Goal: Task Accomplishment & Management: Use online tool/utility

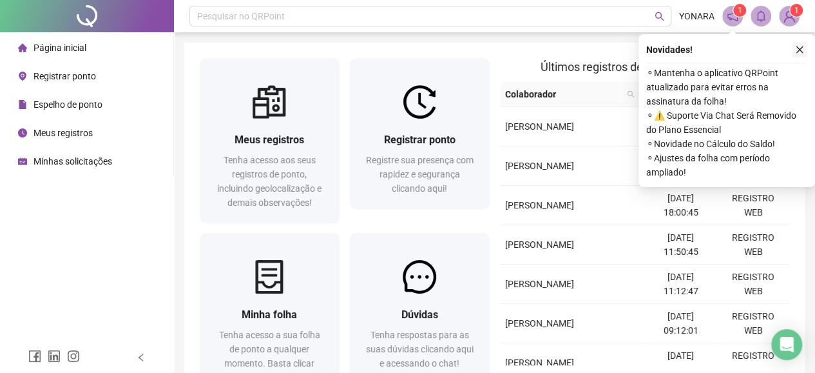
click at [804, 42] on div "Novidades ! ⚬ Mantenha o aplicativo QRPoint atualizado para evitar erros na ass…" at bounding box center [727, 110] width 177 height 153
click at [799, 47] on icon "close" at bounding box center [799, 49] width 9 height 9
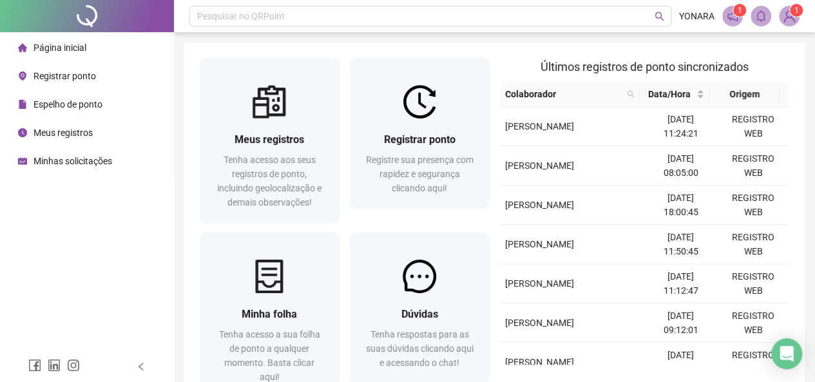
click at [61, 79] on span "Registrar ponto" at bounding box center [65, 76] width 63 height 10
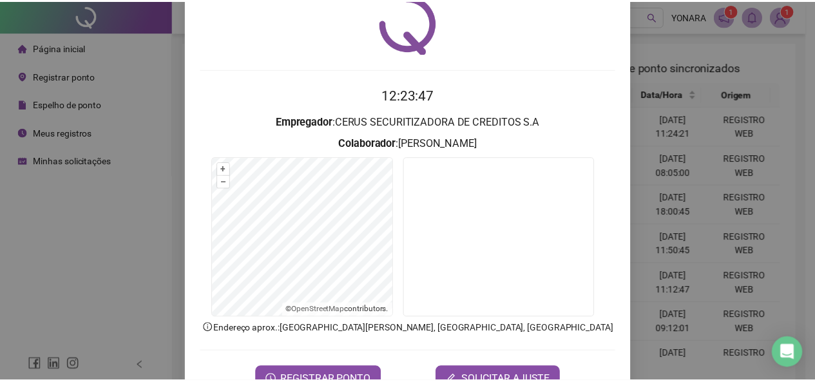
scroll to position [92, 0]
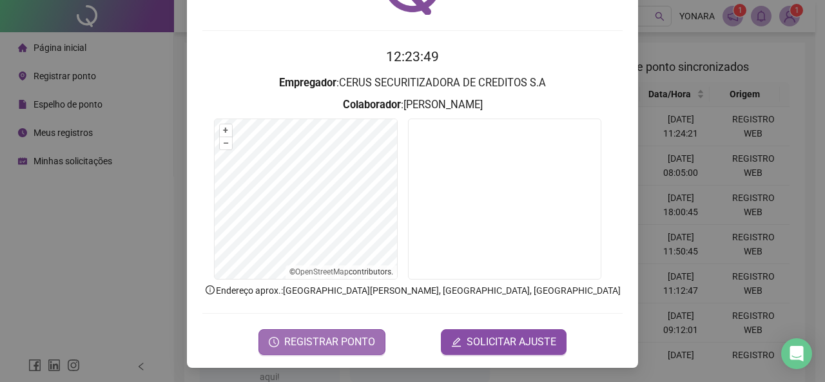
click at [318, 340] on span "REGISTRAR PONTO" at bounding box center [329, 342] width 91 height 15
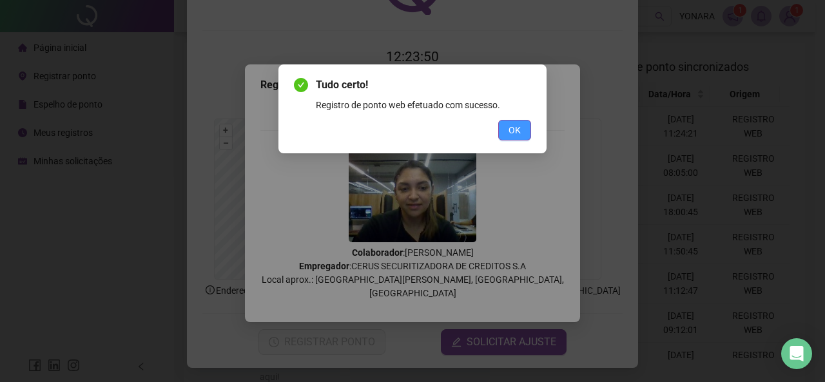
click at [511, 131] on span "OK" at bounding box center [515, 130] width 12 height 14
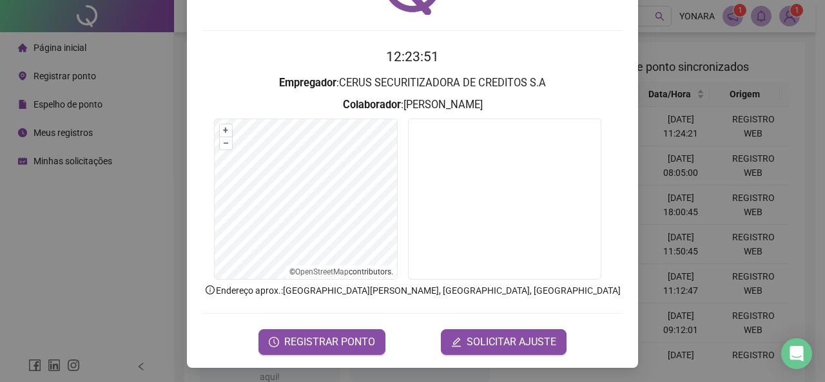
click at [113, 99] on div "Registro de ponto web 12:23:51 Empregador : CERUS SECURITIZADORA DE CREDITOS S.…" at bounding box center [412, 191] width 825 height 382
